Goal: Task Accomplishment & Management: Use online tool/utility

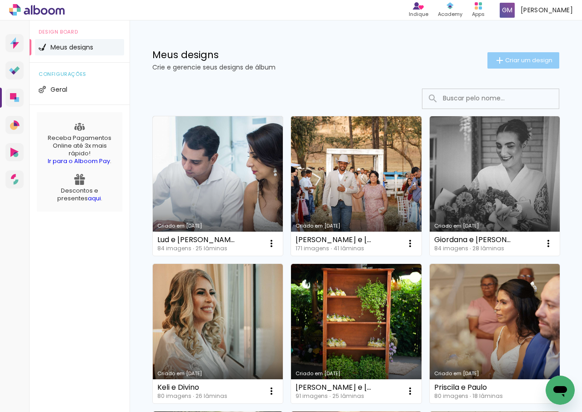
click at [524, 60] on span "Criar um design" at bounding box center [528, 60] width 47 height 6
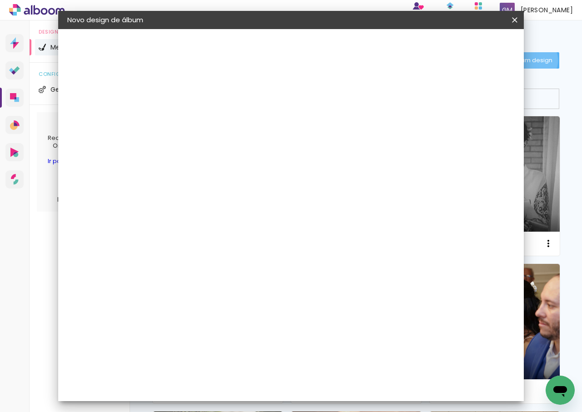
click at [242, 131] on div at bounding box center [216, 122] width 52 height 69
click at [216, 128] on input at bounding box center [216, 122] width 0 height 14
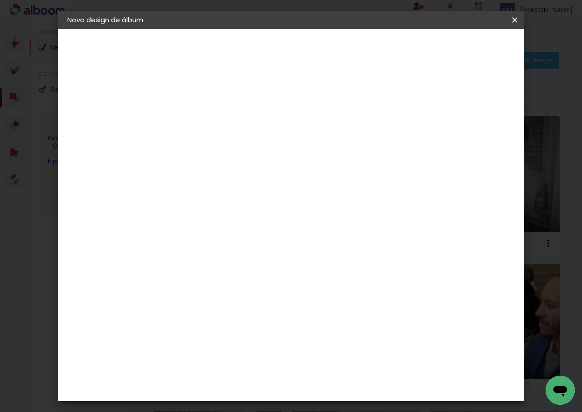
click at [216, 121] on input "[PERSON_NAME] e [PERSON_NAME]" at bounding box center [216, 122] width 0 height 14
type input "[PERSON_NAME] e [PERSON_NAME]"
type paper-input "[PERSON_NAME] e [PERSON_NAME]"
click at [0, 0] on slot "Avançar" at bounding box center [0, 0] width 0 height 0
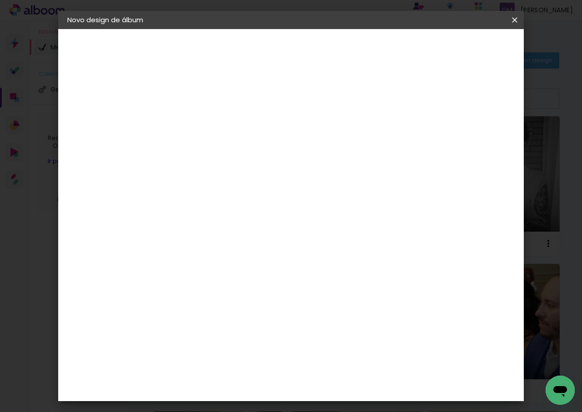
click at [235, 342] on div "Requinte" at bounding box center [225, 345] width 31 height 7
click at [0, 0] on slot "Avançar" at bounding box center [0, 0] width 0 height 0
click at [277, 299] on span "30 × 30" at bounding box center [256, 308] width 42 height 19
click at [0, 0] on slot "Avançar" at bounding box center [0, 0] width 0 height 0
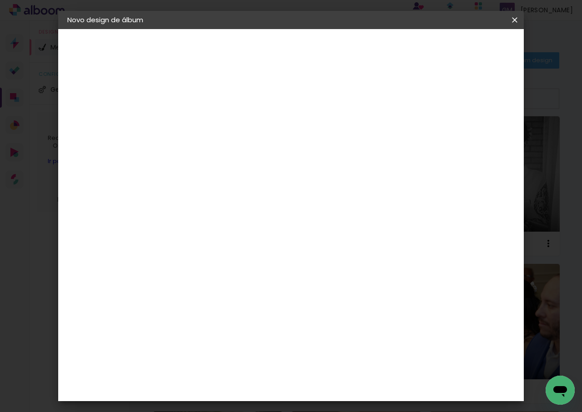
click at [458, 46] on span "Iniciar design" at bounding box center [436, 48] width 41 height 6
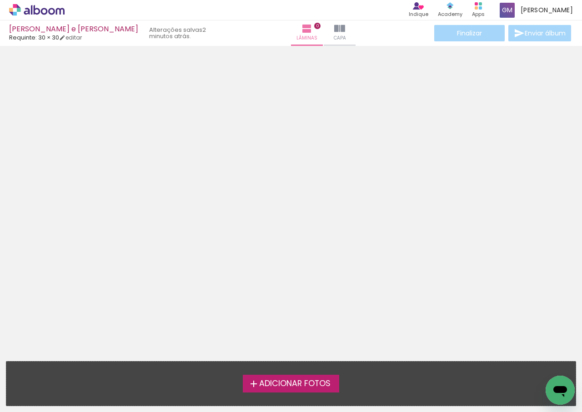
click at [321, 384] on span "Adicionar Fotos" at bounding box center [294, 384] width 71 height 8
click at [0, 0] on input "file" at bounding box center [0, 0] width 0 height 0
